Goal: Task Accomplishment & Management: Use online tool/utility

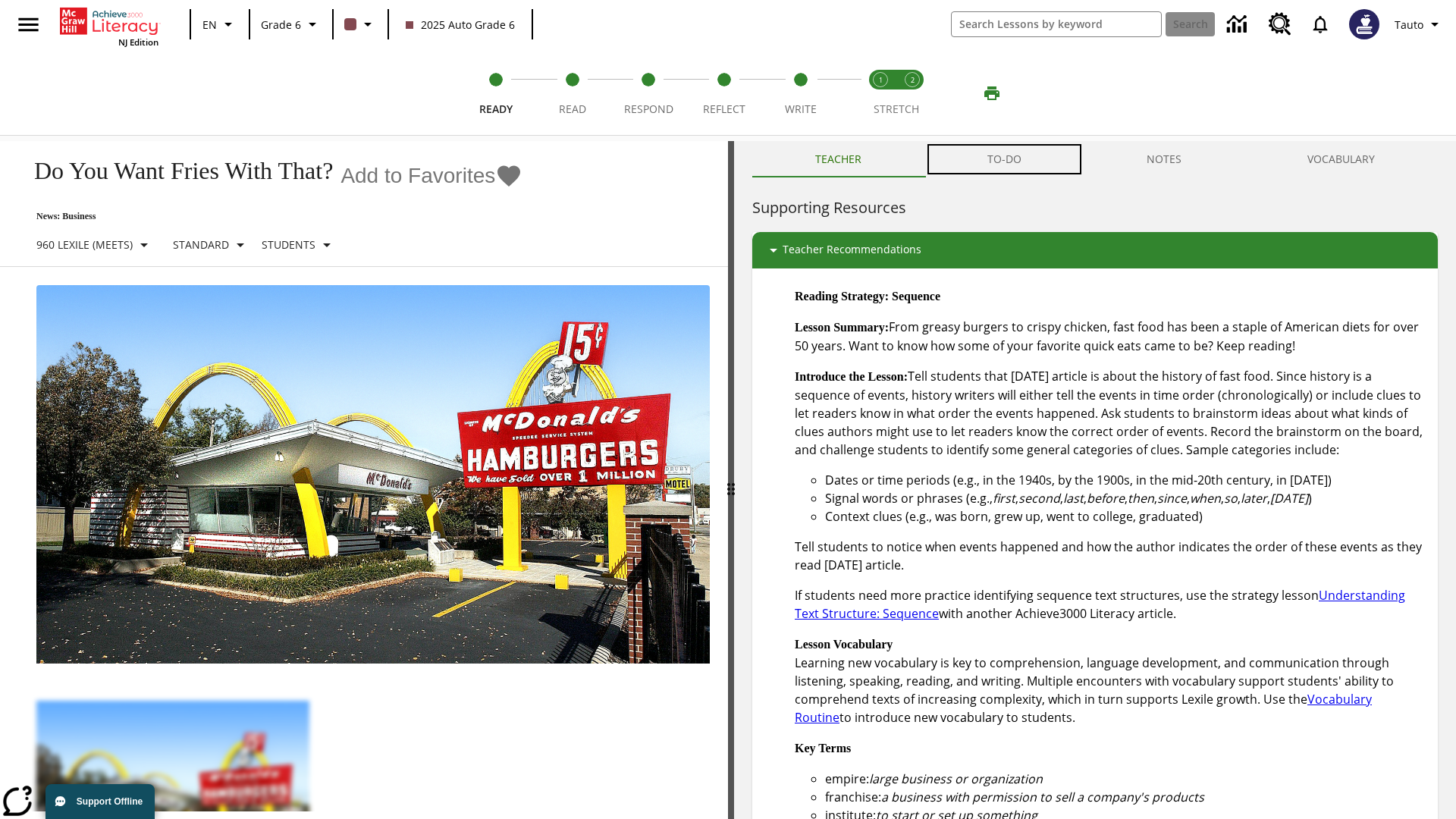
click at [1005, 160] on button "TO-DO" at bounding box center [1004, 159] width 160 height 36
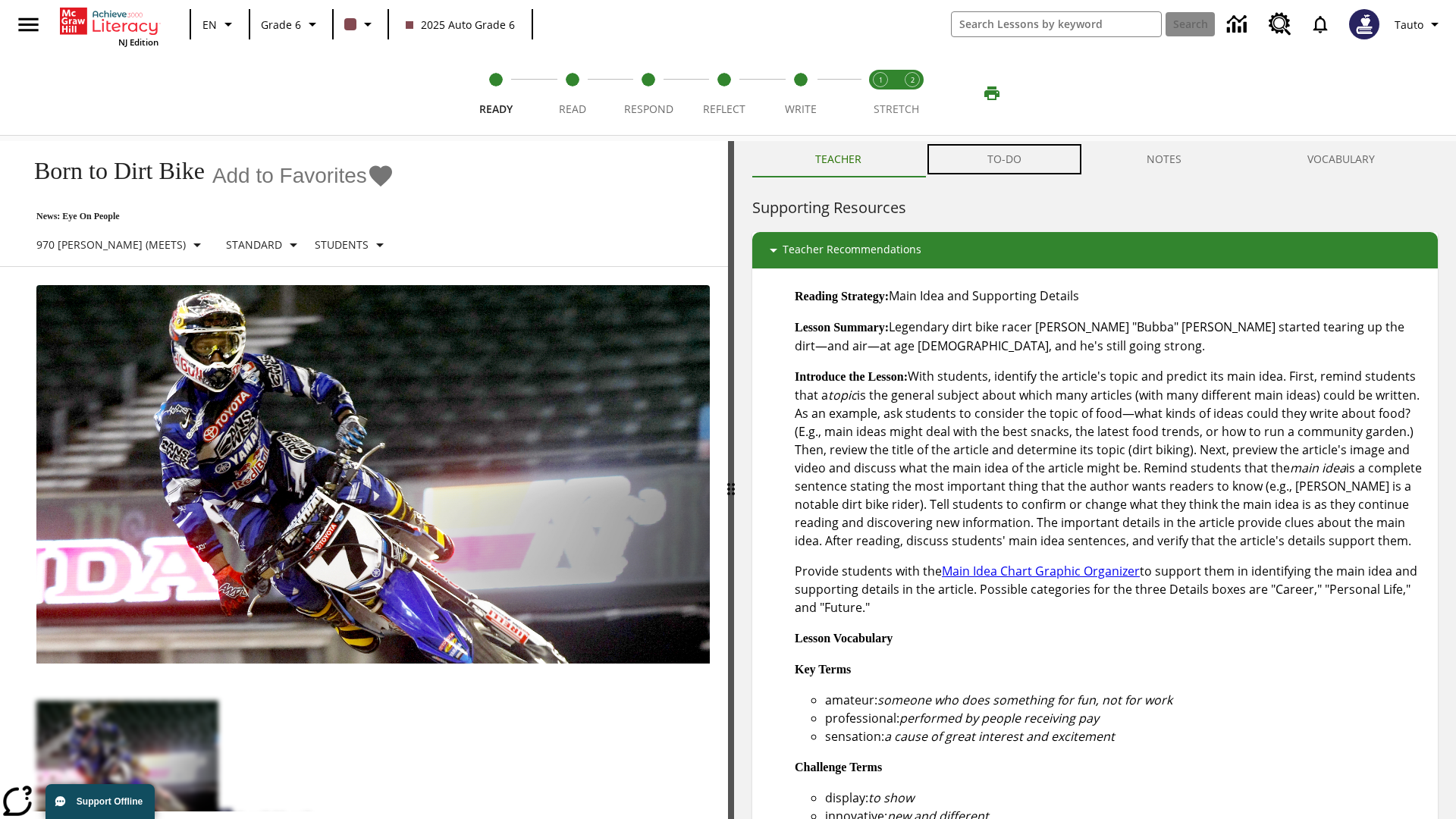
click at [1005, 160] on button "TO-DO" at bounding box center [1004, 159] width 160 height 36
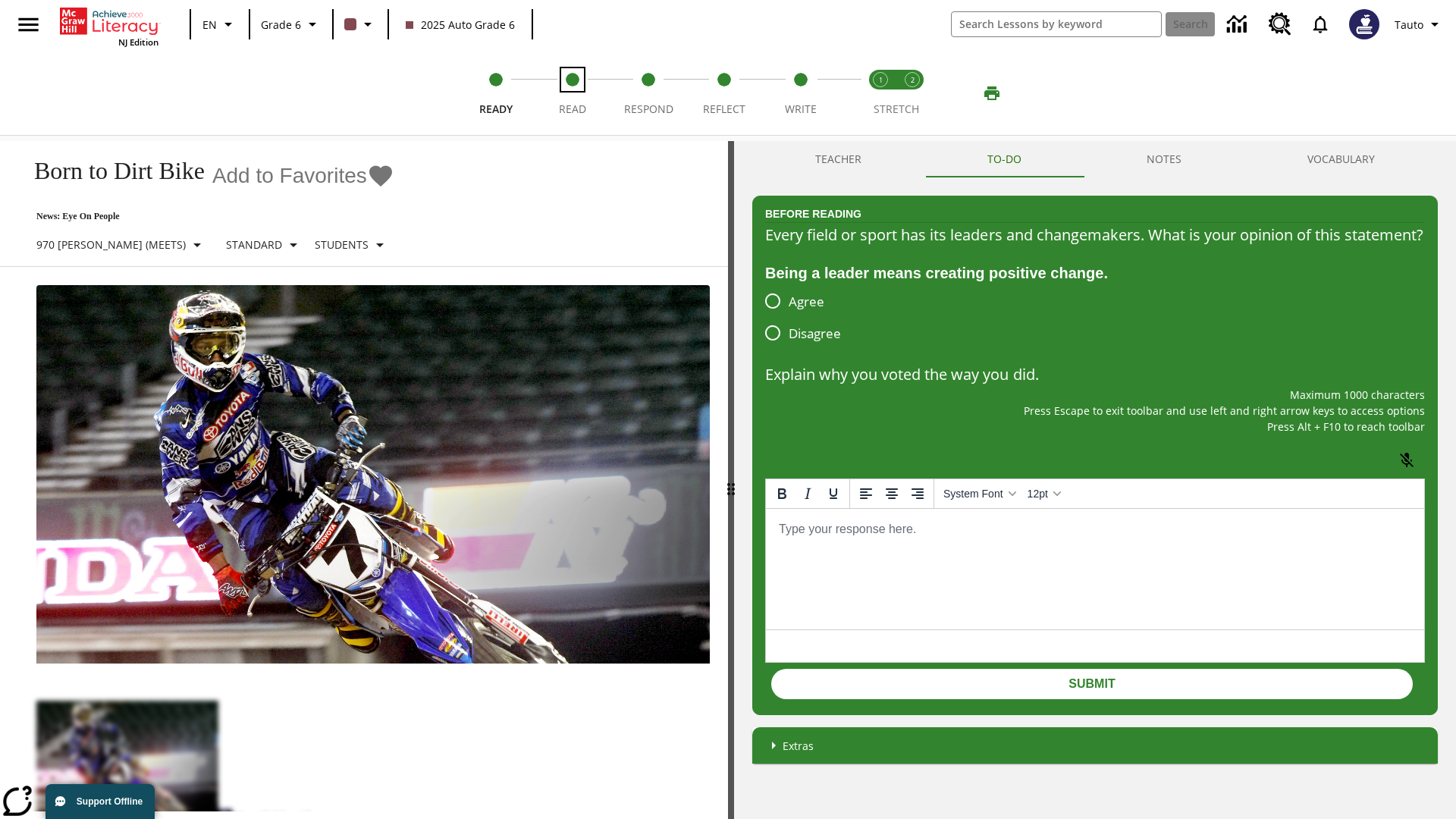
click at [572, 94] on span "Read" at bounding box center [572, 103] width 27 height 27
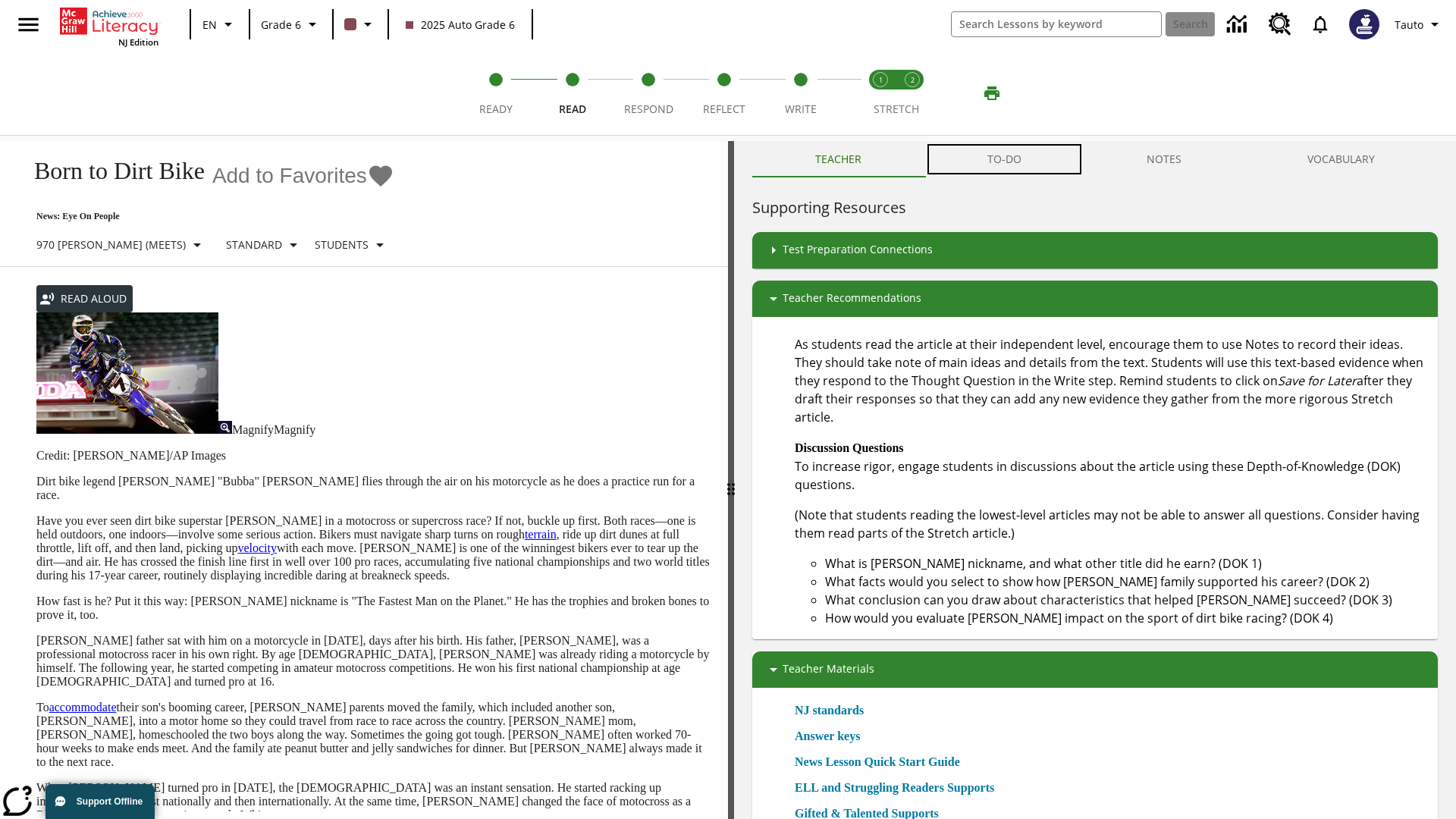
scroll to position [1, 0]
click at [1005, 160] on button "TO-DO" at bounding box center [1004, 159] width 160 height 36
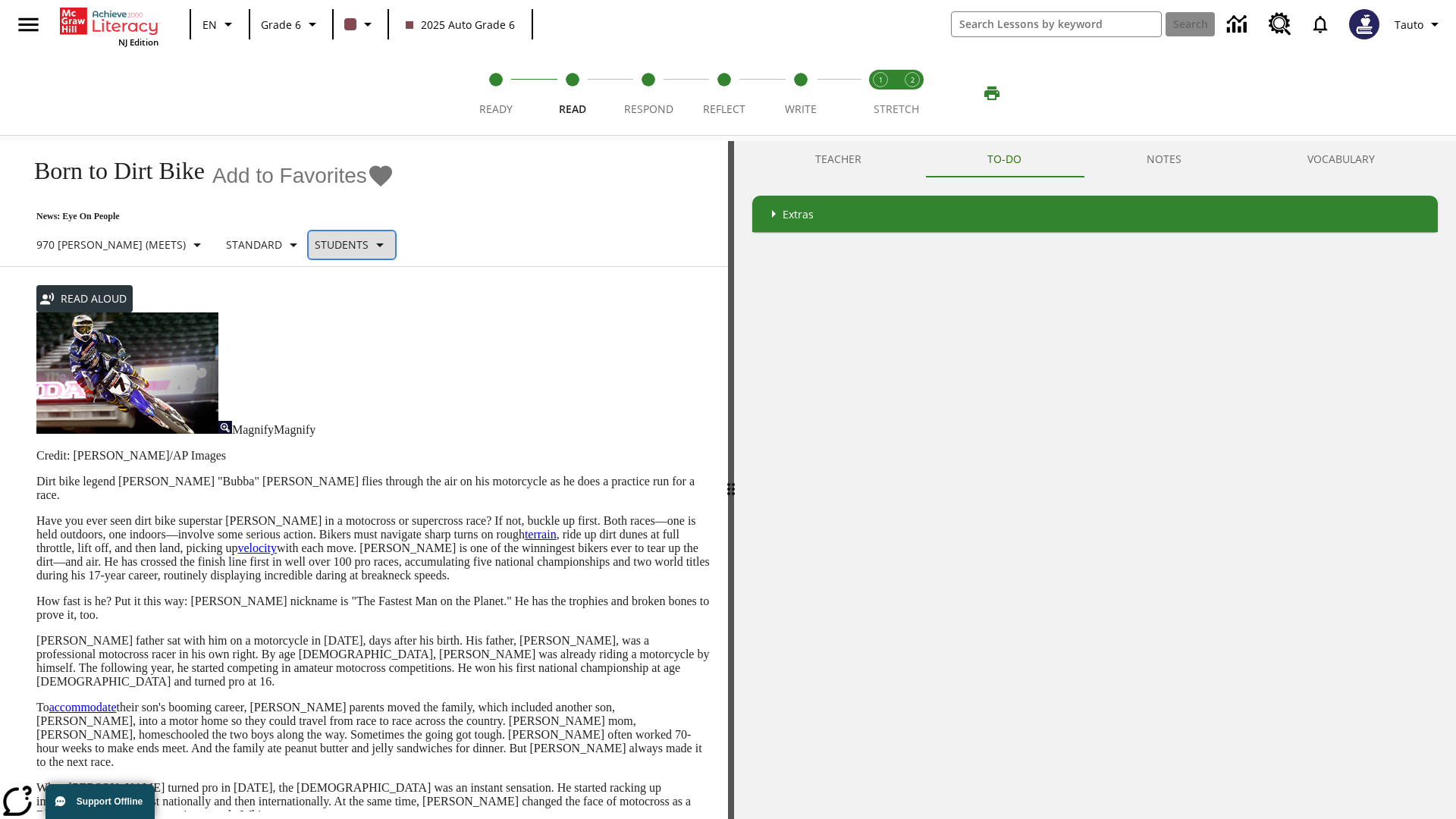
click at [314, 244] on p "Students" at bounding box center [341, 244] width 54 height 16
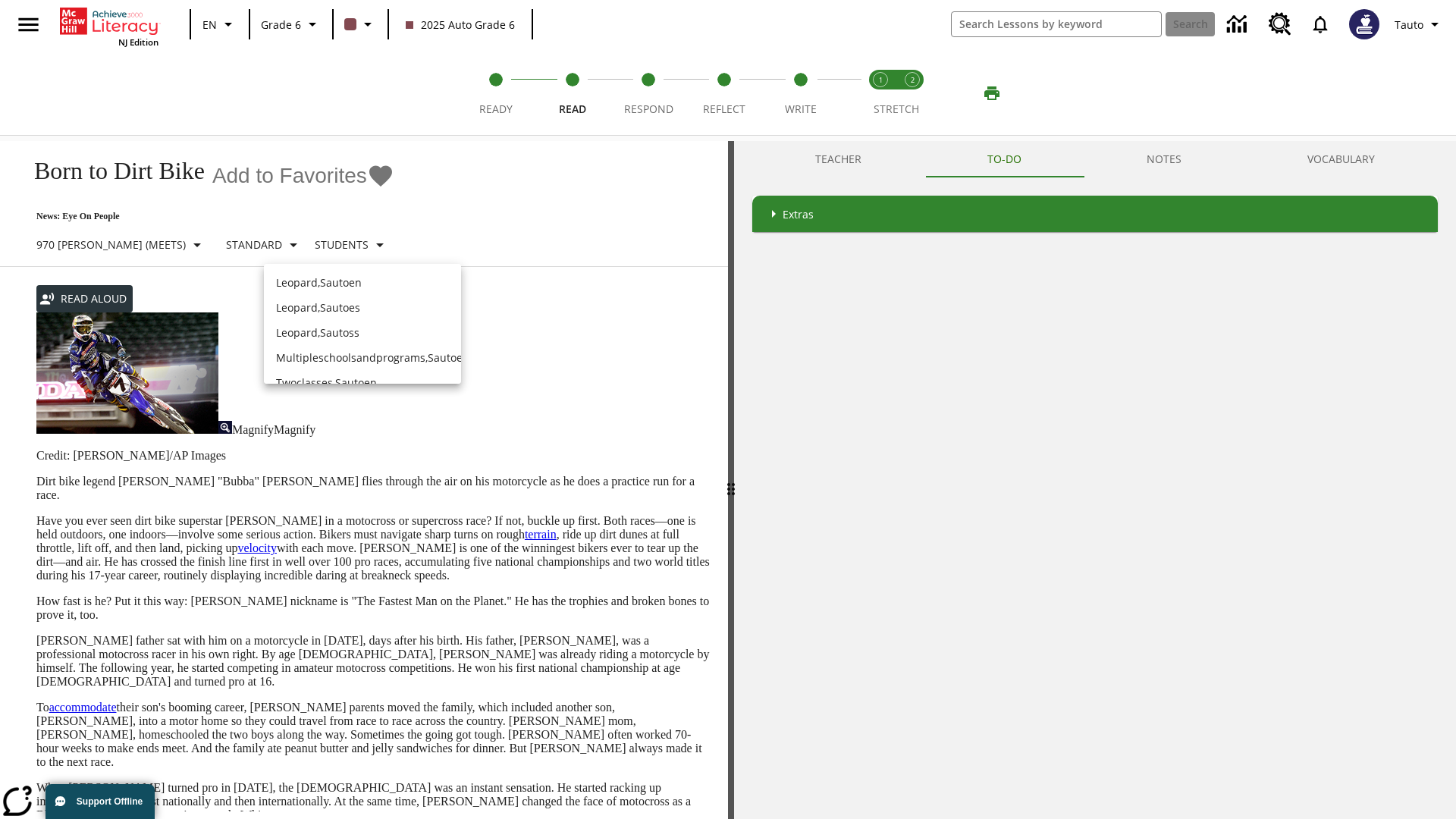
click at [351, 275] on p "Leopard , Sautoen" at bounding box center [363, 282] width 172 height 16
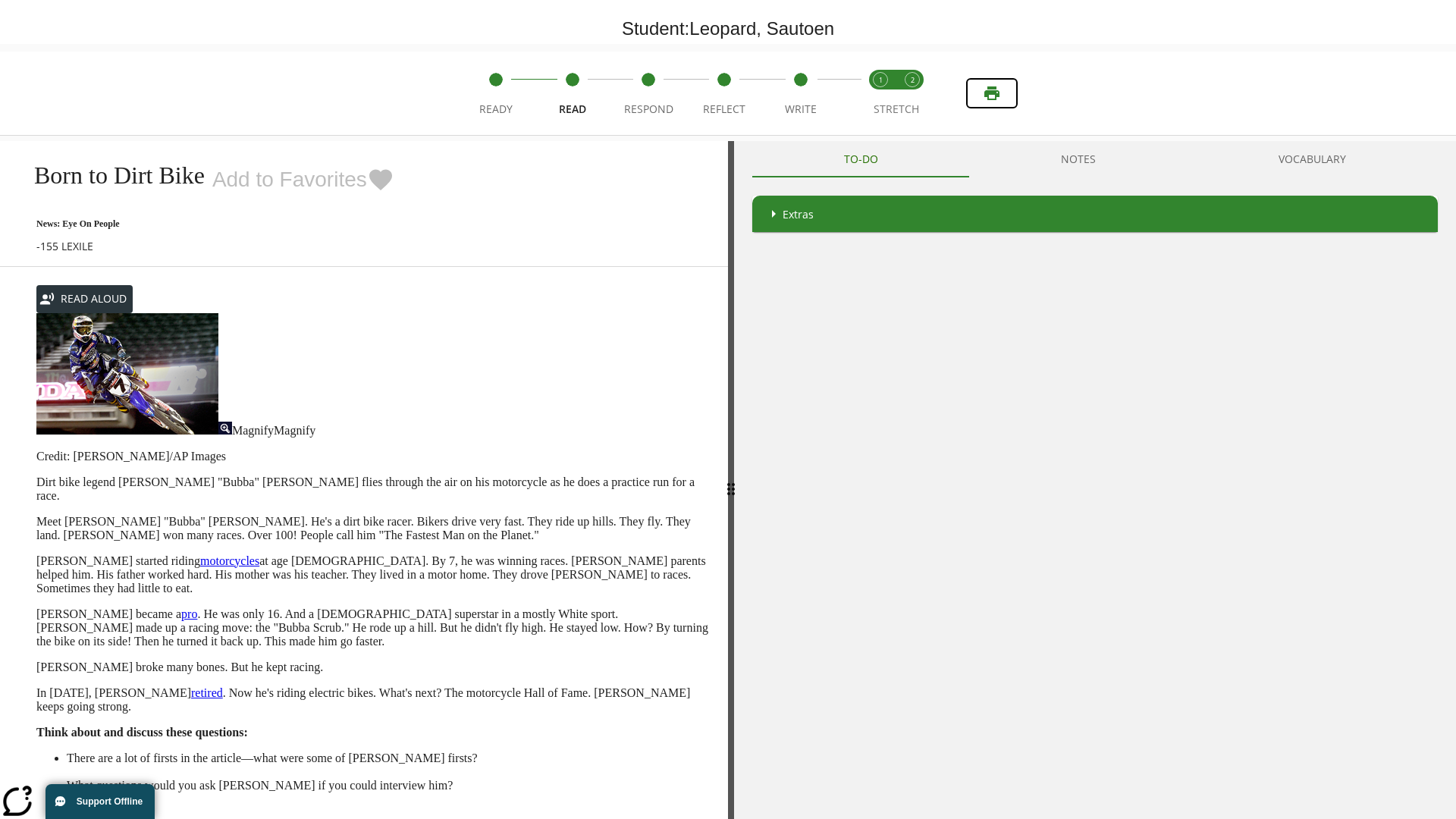
click at [992, 94] on icon "Print" at bounding box center [992, 93] width 15 height 14
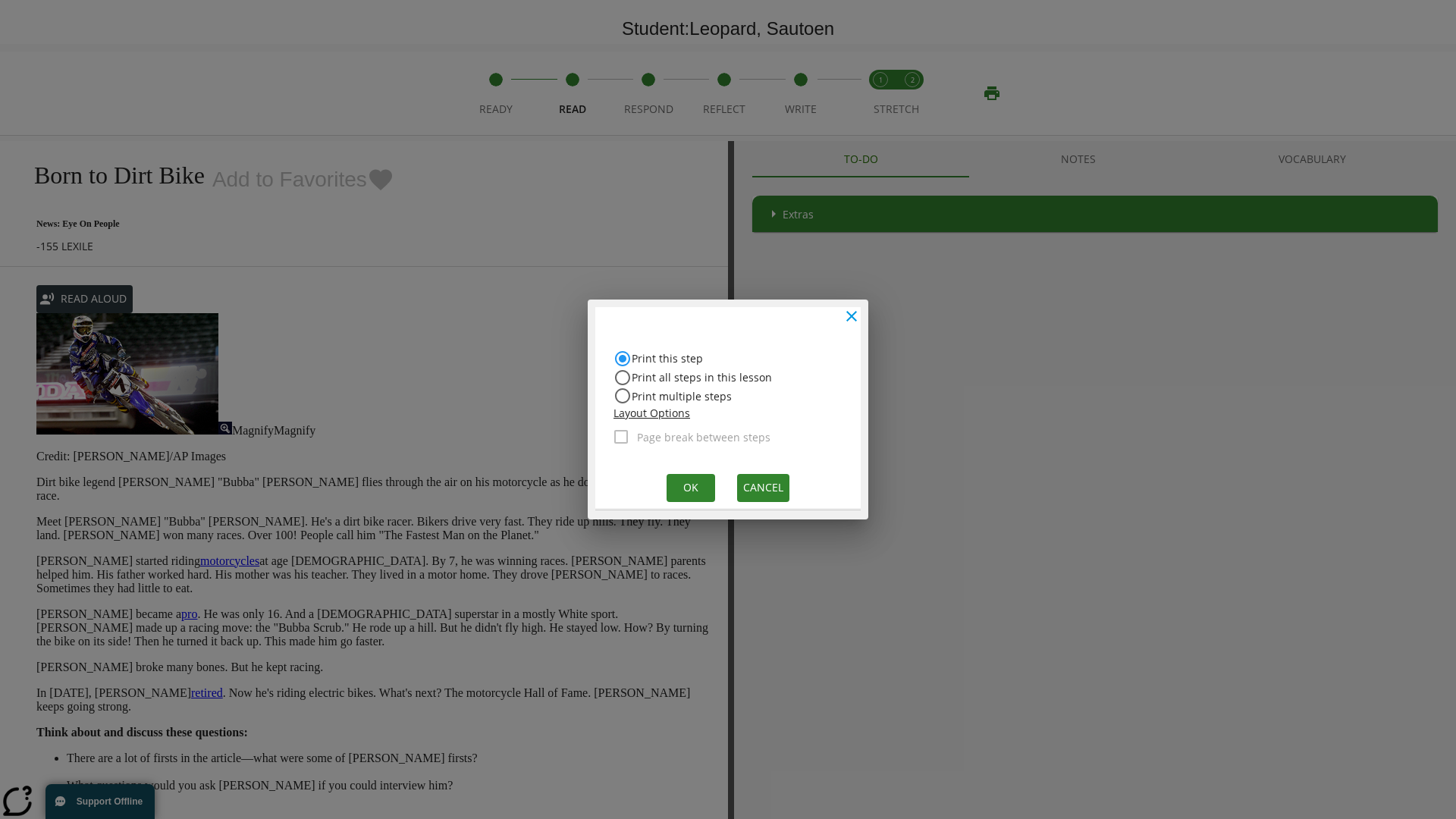
click at [623, 378] on input "Print all steps in this lesson" at bounding box center [623, 378] width 19 height 19
radio input "true"
radio input "false"
checkbox input "true"
click at [689, 487] on button "Ok" at bounding box center [691, 488] width 48 height 28
